Goal: Browse casually: Explore the website without a specific task or goal

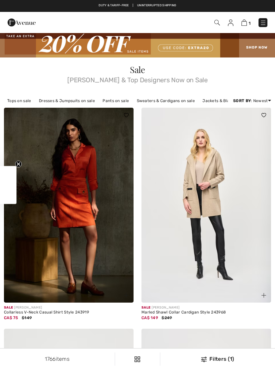
checkbox input "true"
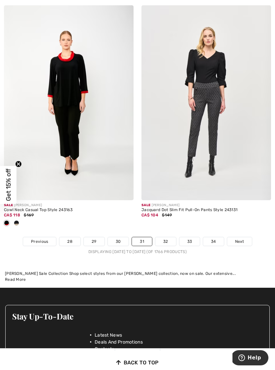
scroll to position [3990, 0]
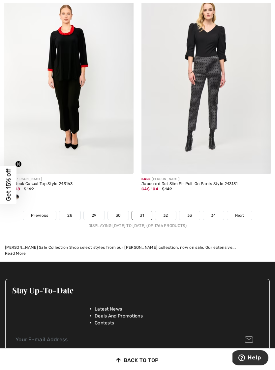
click at [243, 212] on span "Next" at bounding box center [240, 215] width 9 height 6
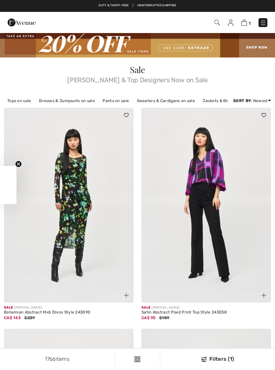
checkbox input "true"
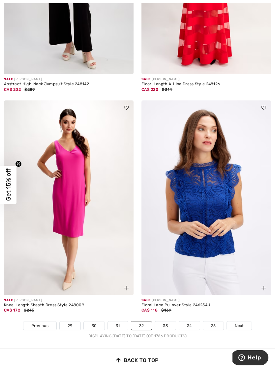
scroll to position [3902, 0]
click at [243, 323] on span "Next" at bounding box center [239, 326] width 9 height 6
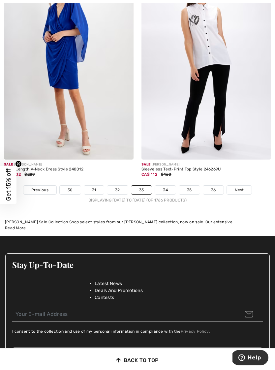
scroll to position [3994, 0]
click at [240, 187] on span "Next" at bounding box center [239, 190] width 9 height 6
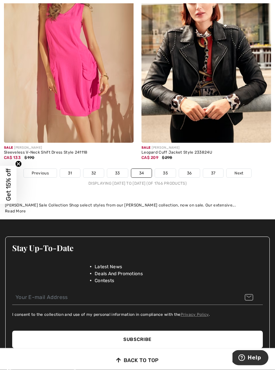
scroll to position [4022, 0]
click at [237, 170] on span "Next" at bounding box center [239, 173] width 9 height 6
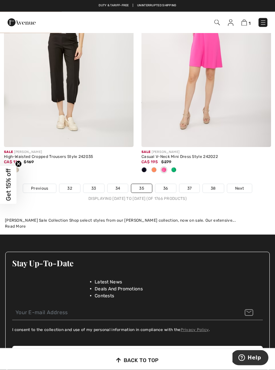
scroll to position [4163, 0]
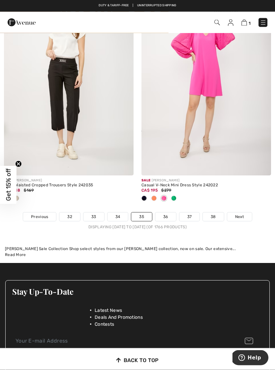
click at [238, 214] on span "Next" at bounding box center [240, 217] width 9 height 6
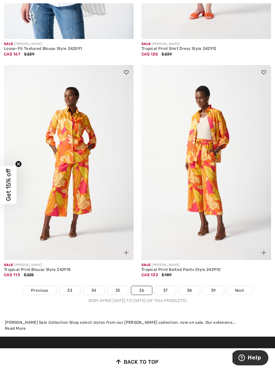
scroll to position [4010, 0]
